Goal: Navigation & Orientation: Understand site structure

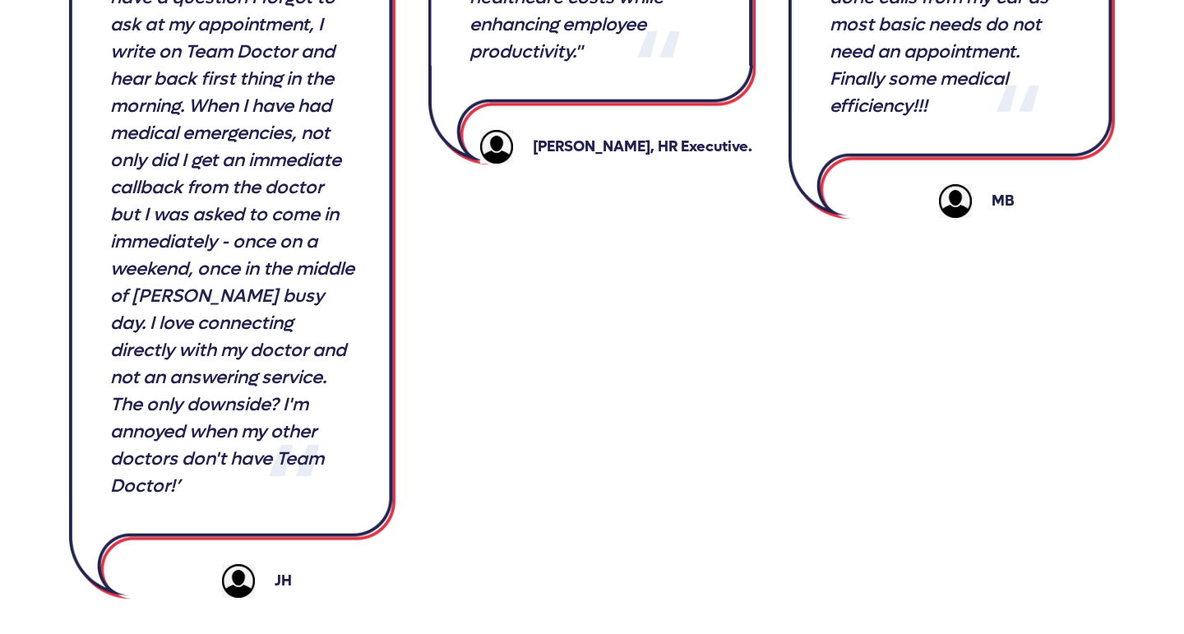
scroll to position [3244, 0]
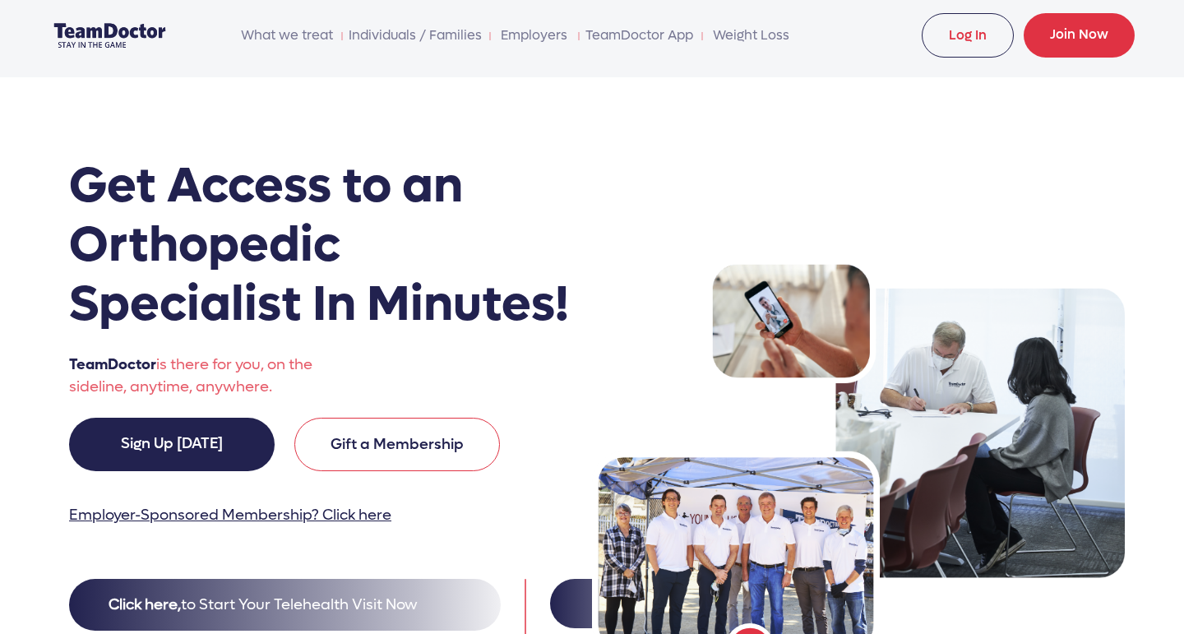
scroll to position [7, 0]
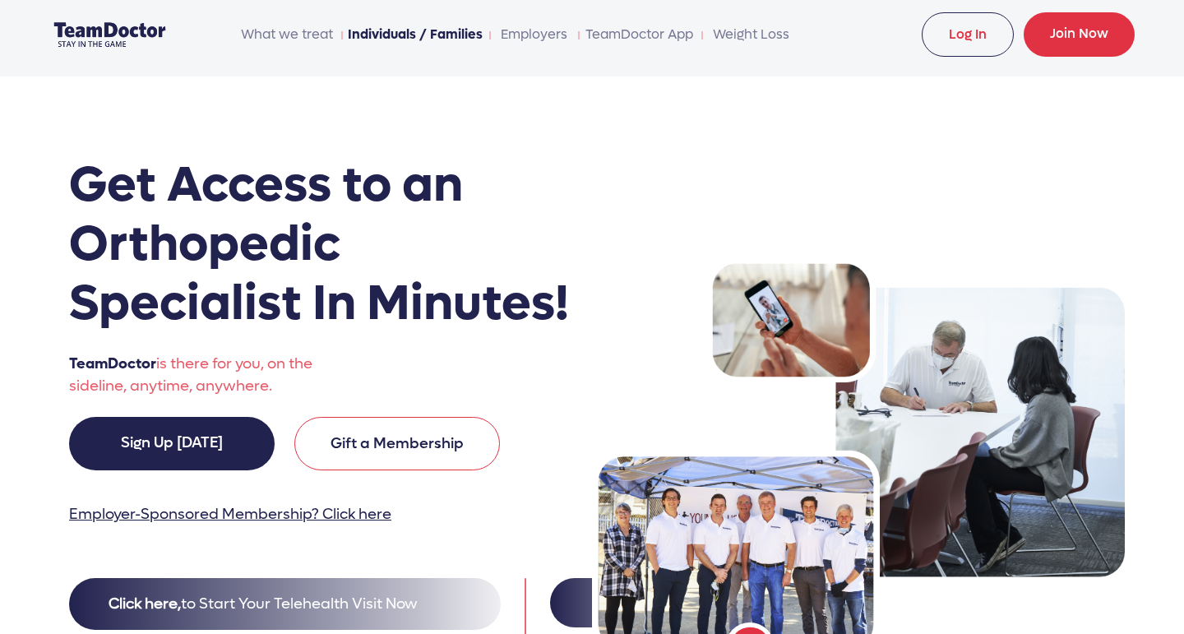
click at [382, 48] on link "Individuals / Families" at bounding box center [416, 34] width 136 height 33
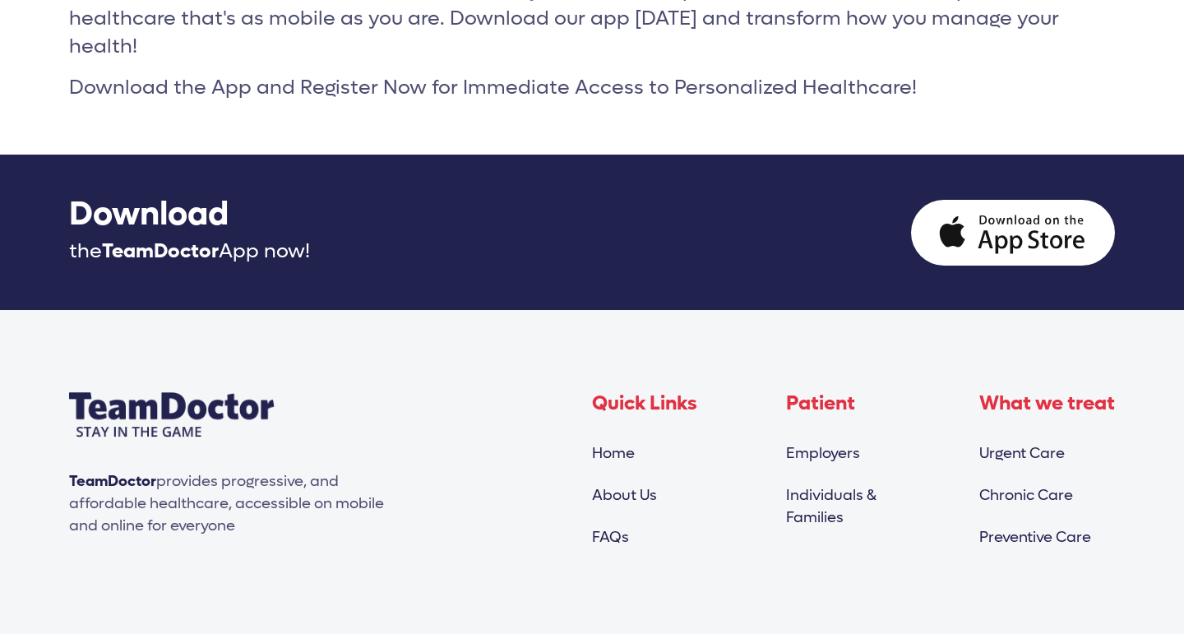
scroll to position [1824, 0]
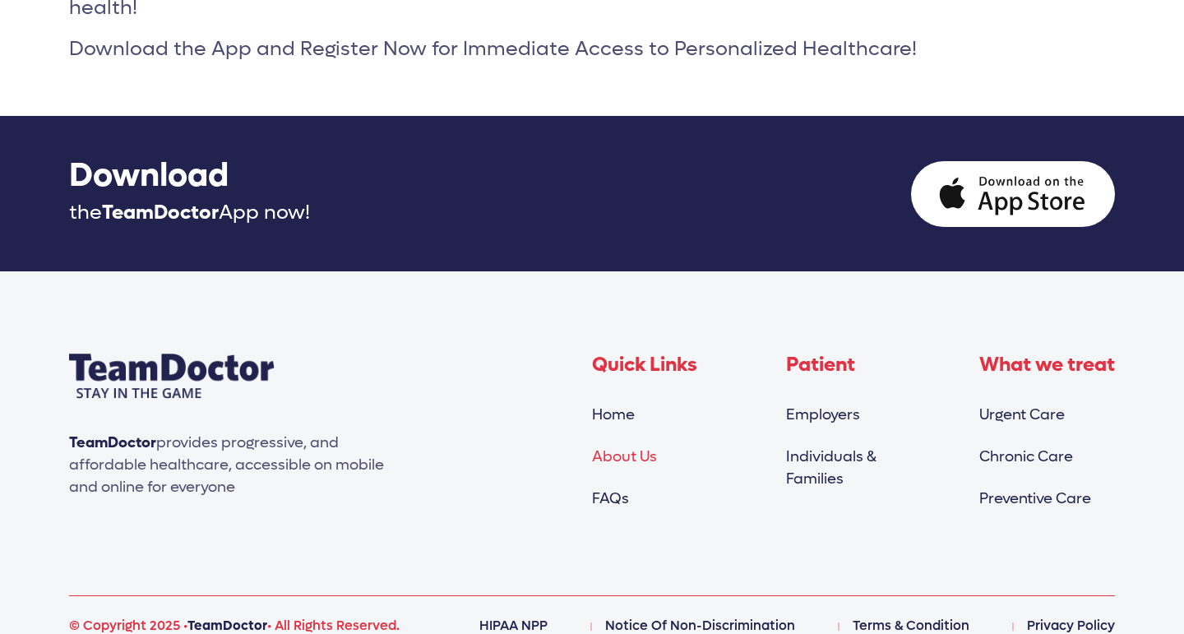
click at [623, 447] on link "About Us" at bounding box center [624, 456] width 65 height 19
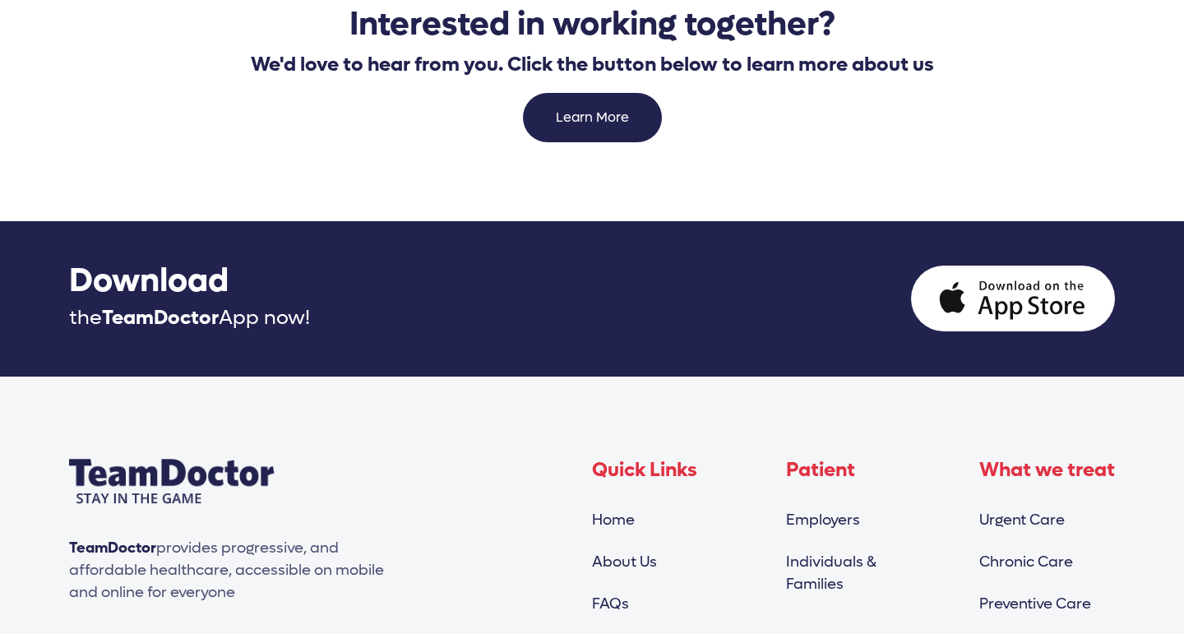
scroll to position [2471, 0]
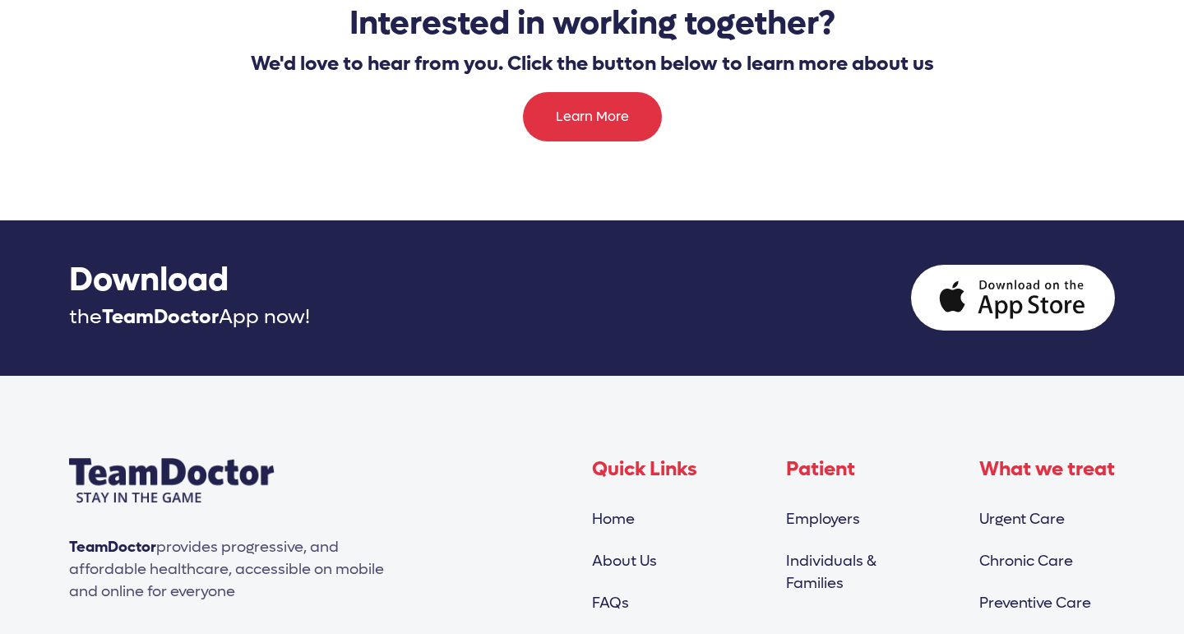
click at [590, 114] on link "Learn More" at bounding box center [592, 116] width 139 height 49
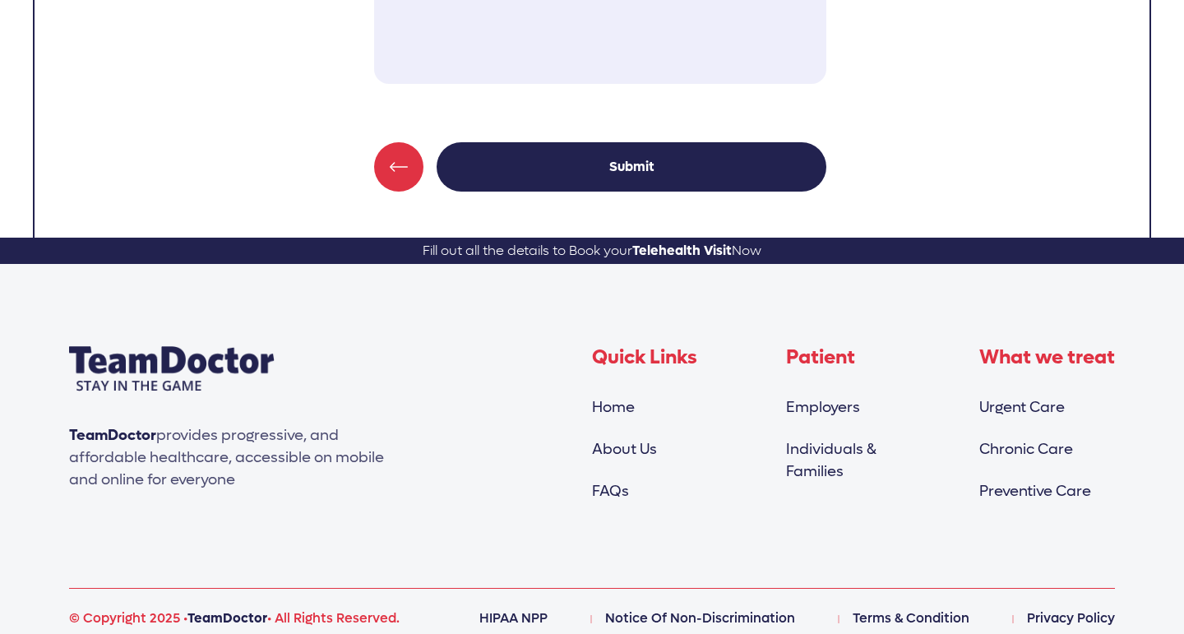
scroll to position [746, 0]
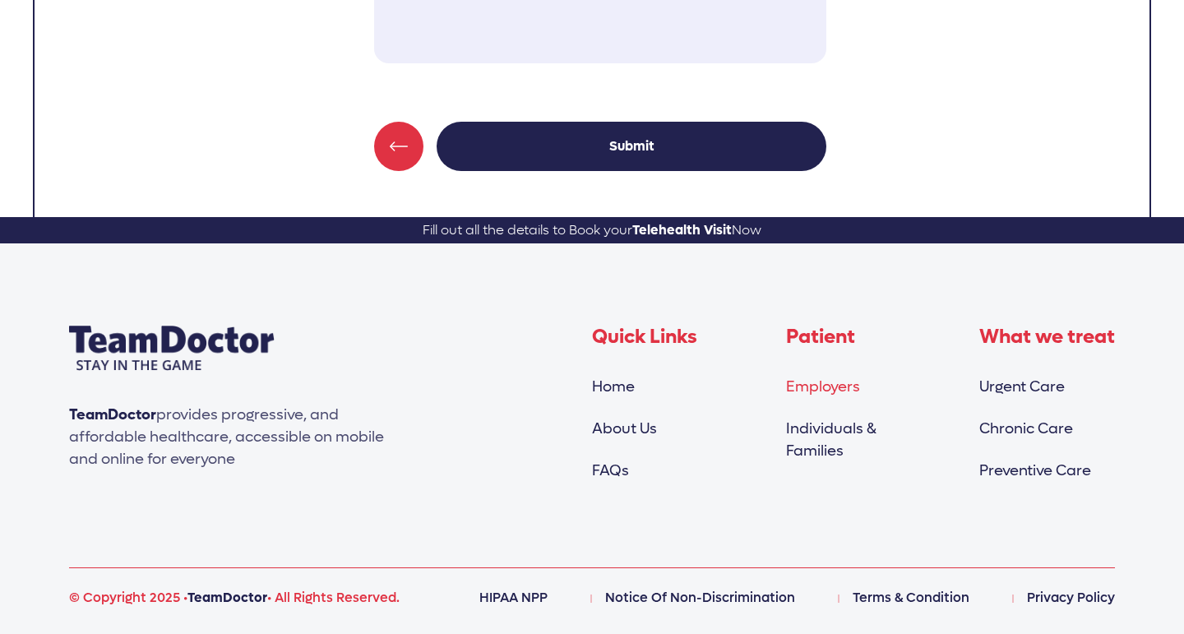
click at [834, 389] on link "Employers" at bounding box center [823, 386] width 74 height 19
